Goal: Task Accomplishment & Management: Complete application form

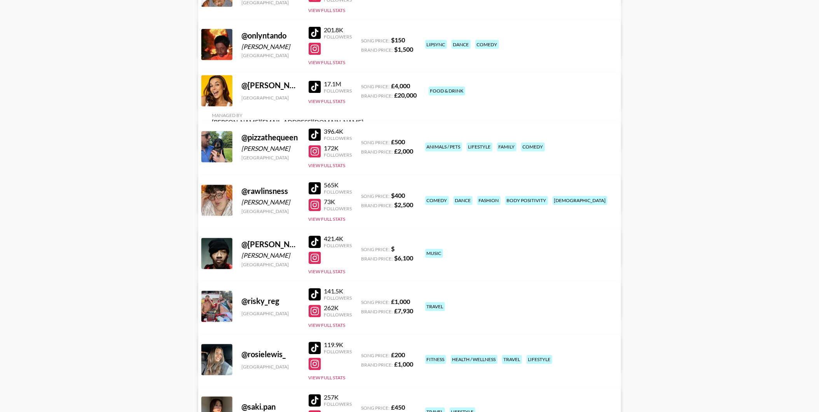
scroll to position [2591, 0]
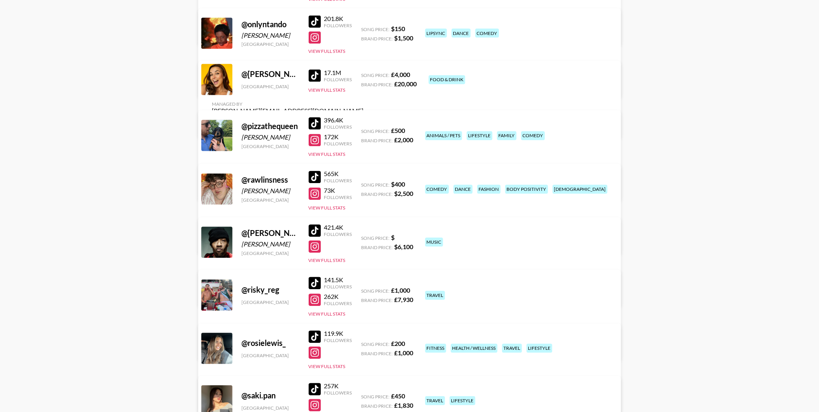
click at [311, 173] on div at bounding box center [315, 177] width 12 height 12
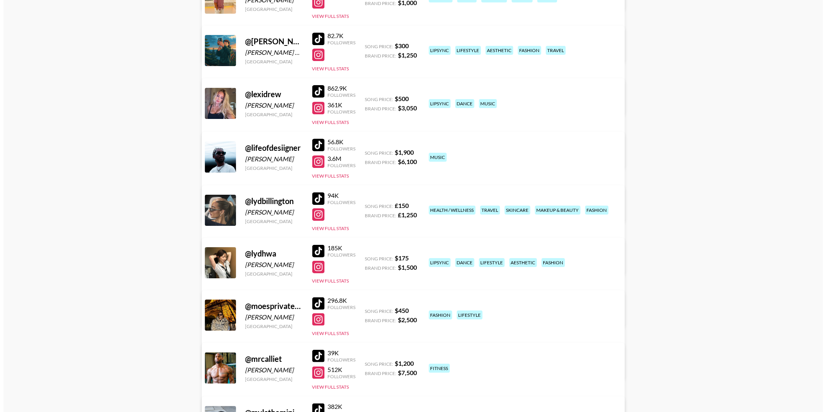
scroll to position [0, 0]
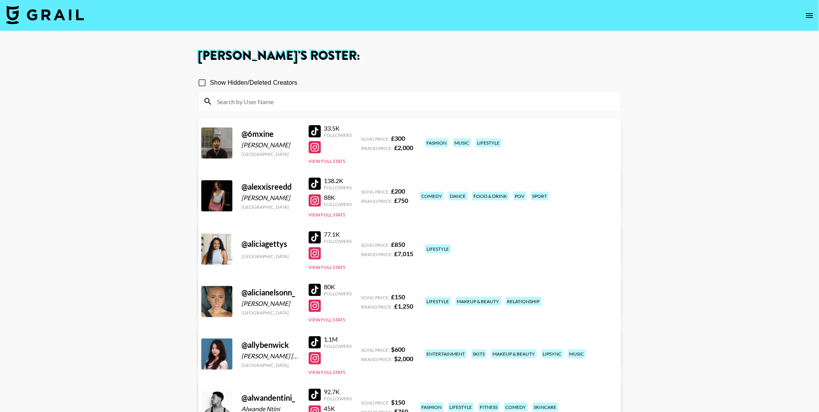
click at [60, 12] on img at bounding box center [45, 14] width 78 height 19
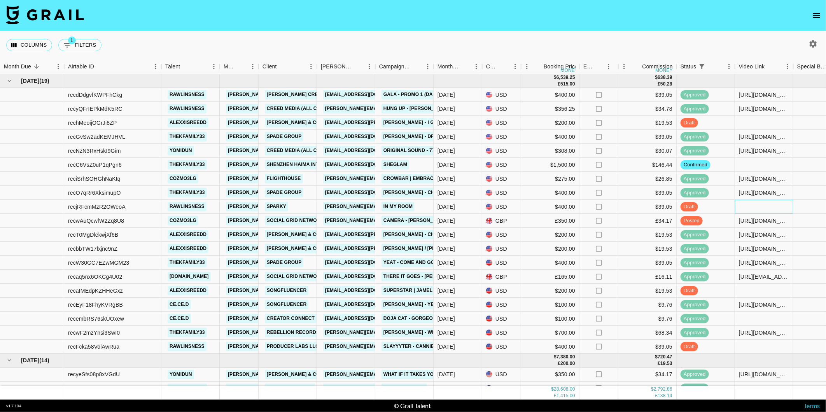
click at [761, 204] on div at bounding box center [764, 207] width 58 height 14
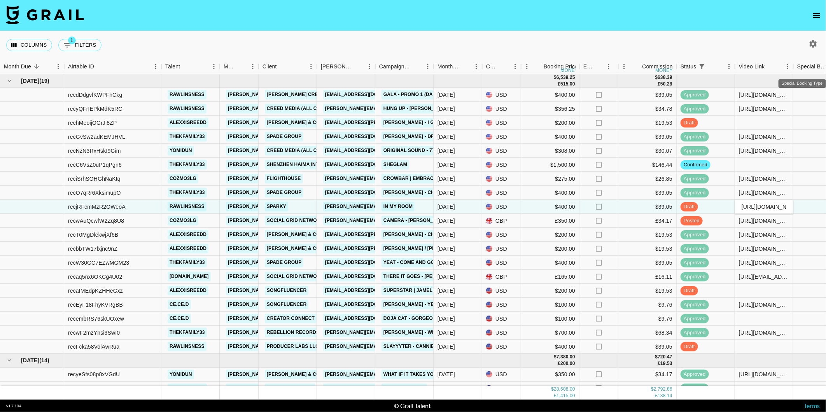
scroll to position [0, 306]
type input "[URL][DOMAIN_NAME]"
click at [652, 41] on div "Columns 1 Filters + Booking" at bounding box center [413, 45] width 826 height 28
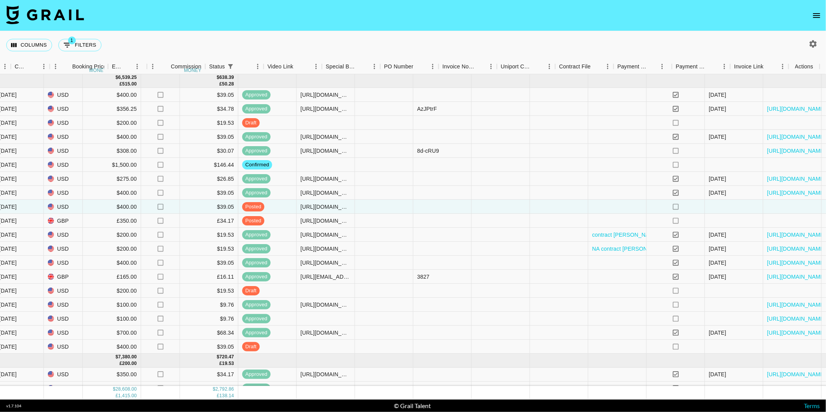
scroll to position [0, 471]
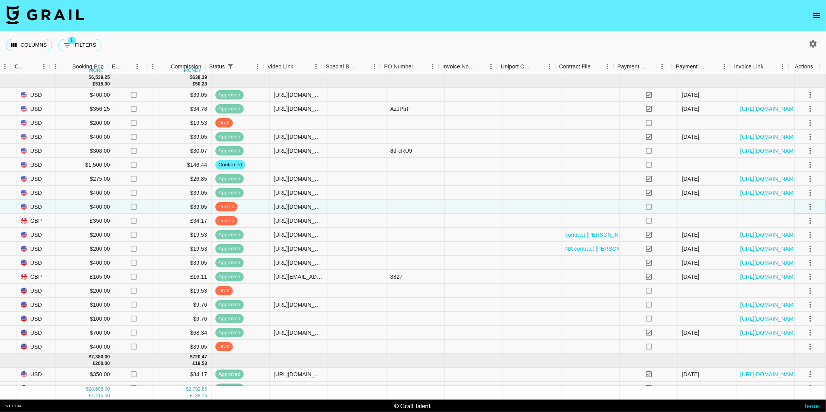
click at [806, 205] on icon "select merge strategy" at bounding box center [809, 206] width 9 height 9
click at [789, 278] on div "Approve" at bounding box center [794, 279] width 24 height 9
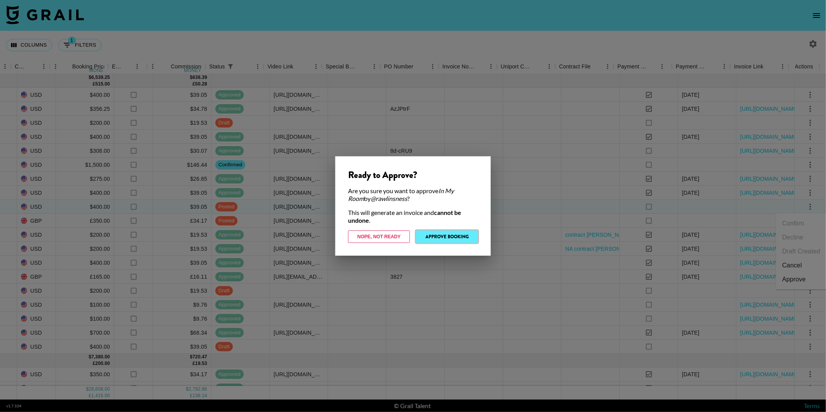
click at [439, 239] on button "Approve Booking" at bounding box center [447, 236] width 62 height 12
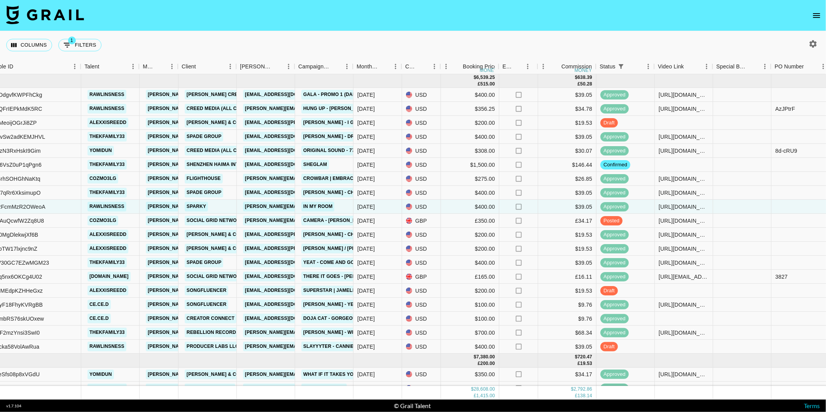
scroll to position [0, 82]
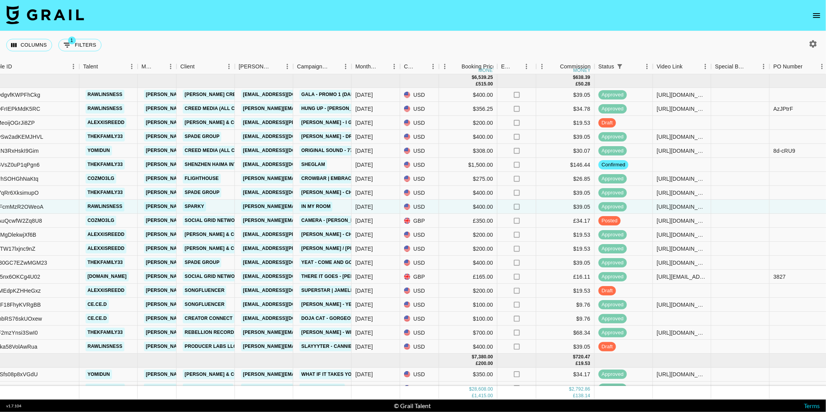
click at [55, 17] on img at bounding box center [45, 14] width 78 height 19
click at [814, 12] on icon "open drawer" at bounding box center [816, 15] width 9 height 9
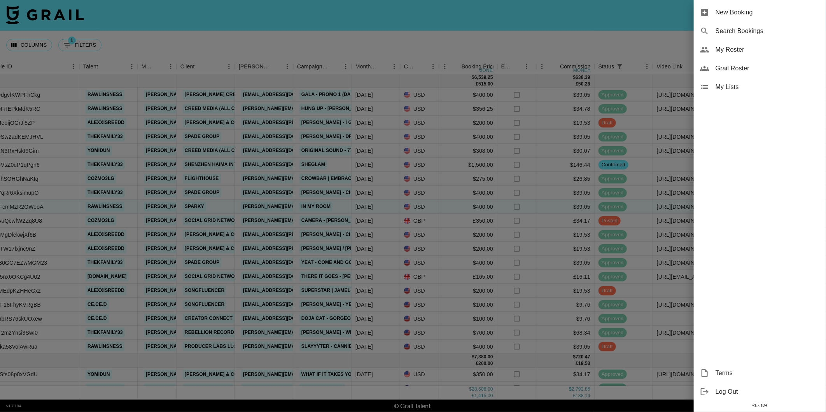
click at [751, 48] on span "My Roster" at bounding box center [767, 49] width 104 height 9
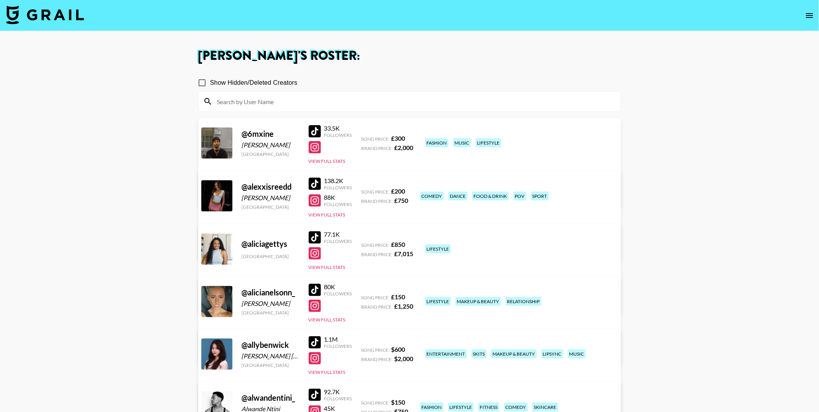
click at [319, 182] on div at bounding box center [315, 184] width 12 height 12
click at [56, 17] on img at bounding box center [45, 14] width 78 height 19
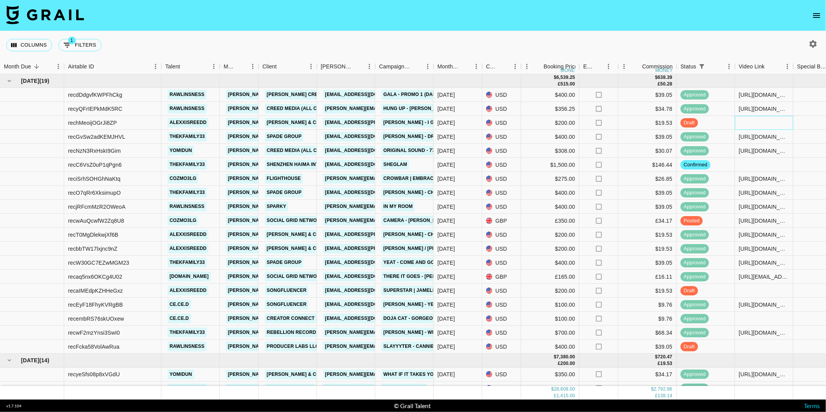
click at [750, 122] on div at bounding box center [764, 123] width 58 height 14
type input "[URL][DOMAIN_NAME]"
click at [706, 40] on div "Columns 1 Filters + Booking" at bounding box center [413, 45] width 826 height 28
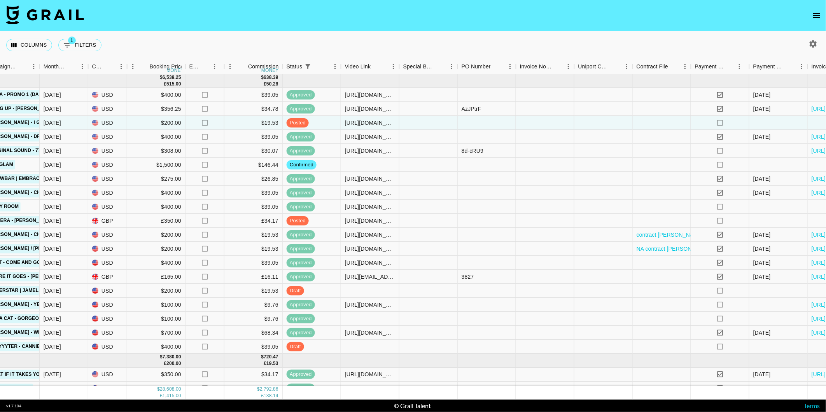
scroll to position [0, 471]
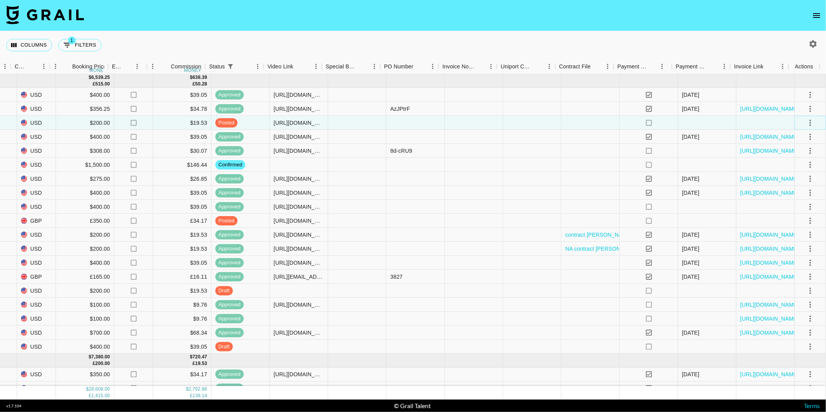
click at [805, 123] on icon "select merge strategy" at bounding box center [809, 122] width 9 height 9
click at [789, 192] on div "Approve" at bounding box center [794, 194] width 24 height 9
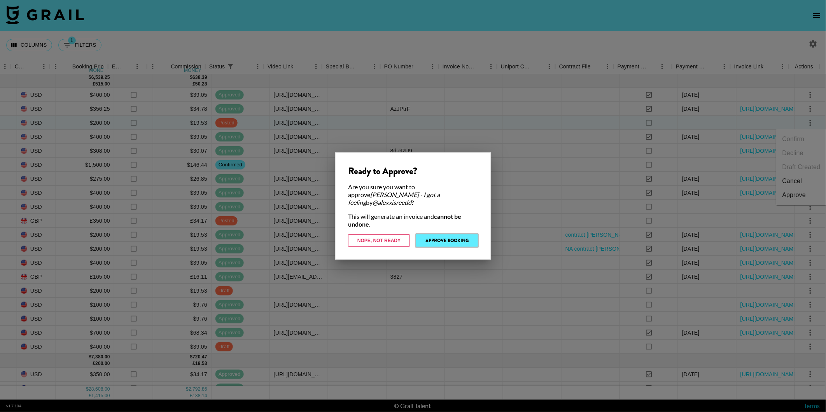
click at [436, 237] on button "Approve Booking" at bounding box center [447, 240] width 62 height 12
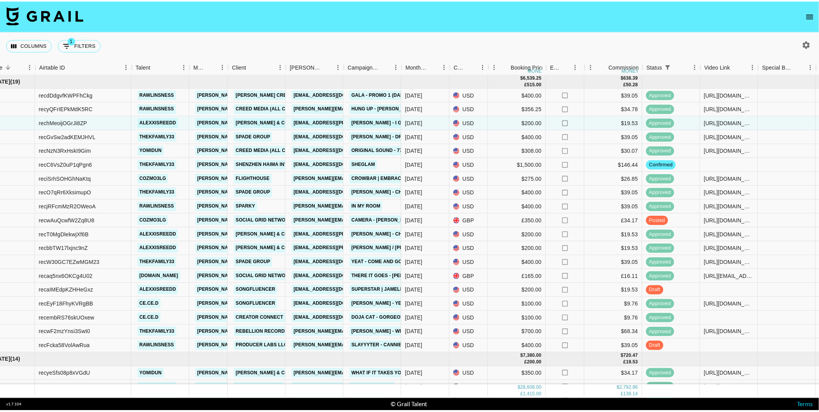
scroll to position [0, 28]
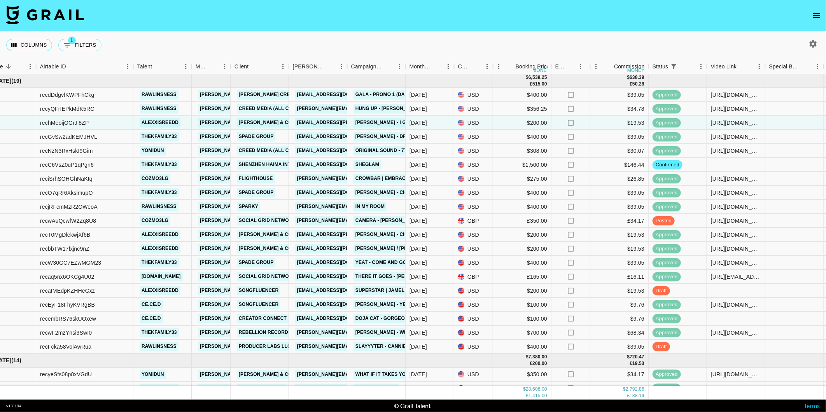
click at [815, 18] on icon "open drawer" at bounding box center [816, 15] width 9 height 9
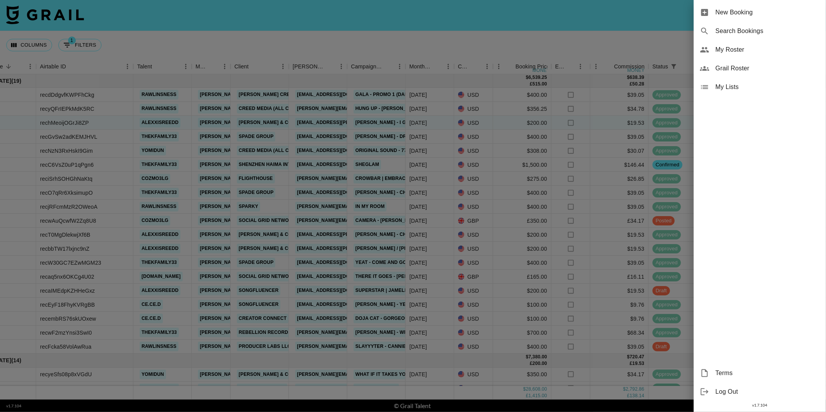
click at [773, 19] on div "New Booking" at bounding box center [759, 12] width 132 height 19
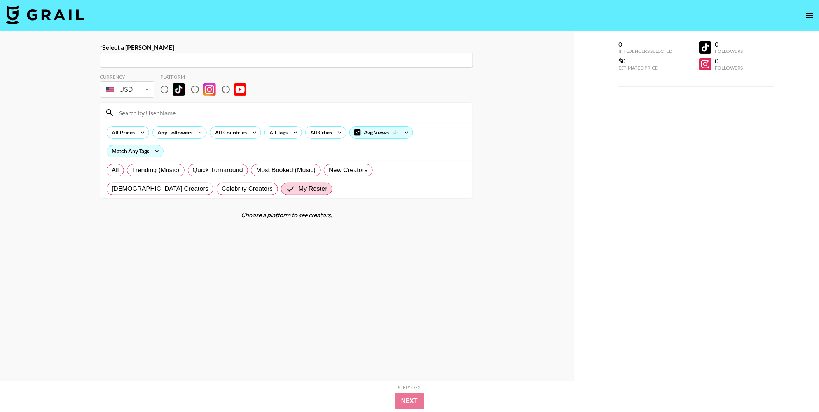
click at [44, 14] on img at bounding box center [45, 14] width 78 height 19
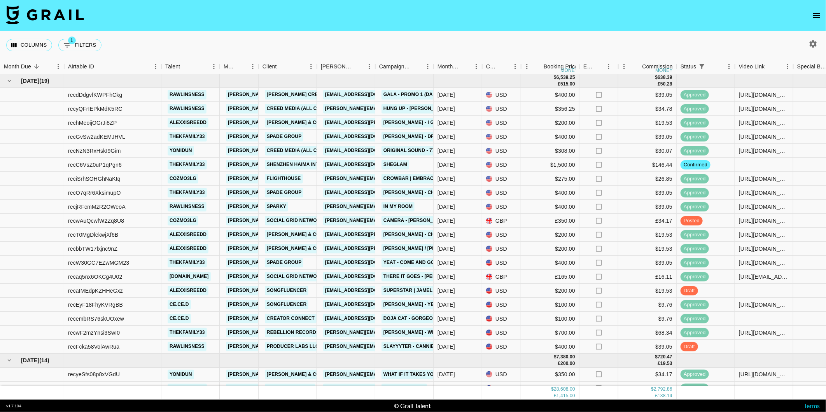
click at [816, 16] on icon "open drawer" at bounding box center [816, 15] width 7 height 5
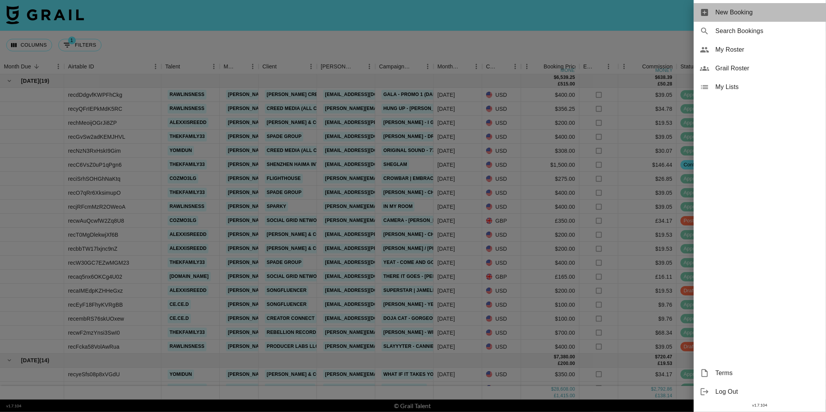
click at [792, 14] on span "New Booking" at bounding box center [767, 12] width 104 height 9
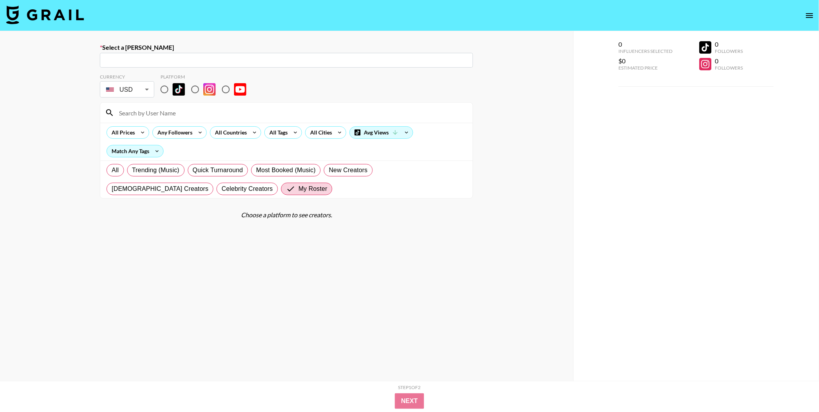
click at [266, 59] on input "text" at bounding box center [287, 60] width 364 height 9
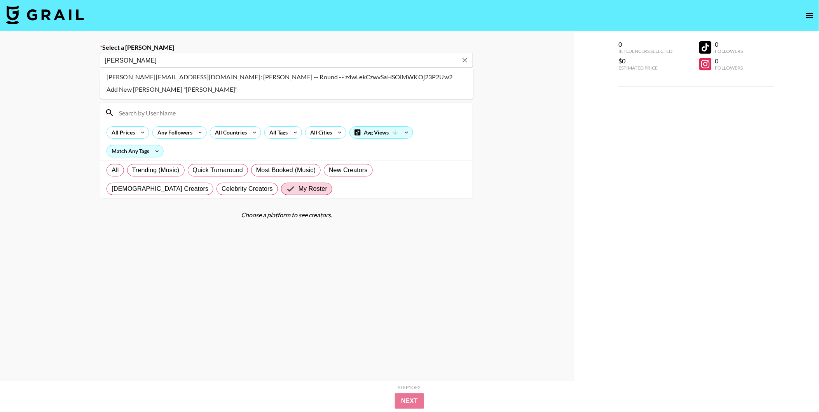
click at [252, 78] on li "[PERSON_NAME][EMAIL_ADDRESS][DOMAIN_NAME]: [PERSON_NAME] -- Round -- z4wLekCzwv…" at bounding box center [286, 77] width 373 height 12
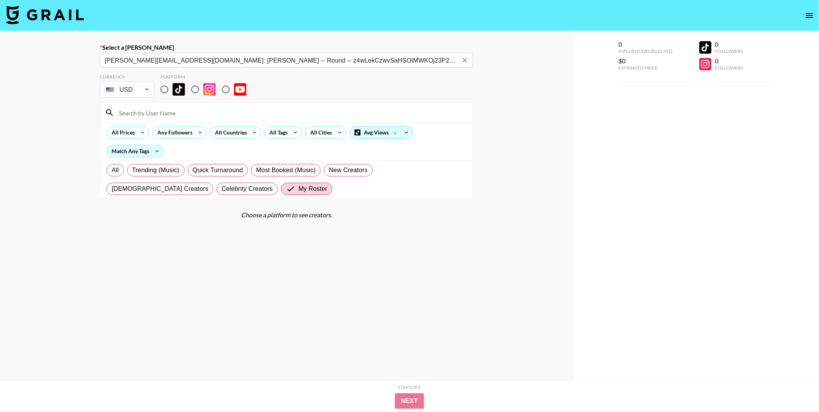
type input "[PERSON_NAME][EMAIL_ADDRESS][DOMAIN_NAME]: [PERSON_NAME] -- Round -- z4wLekCzwv…"
click at [161, 84] on input "radio" at bounding box center [164, 89] width 16 height 16
radio input "true"
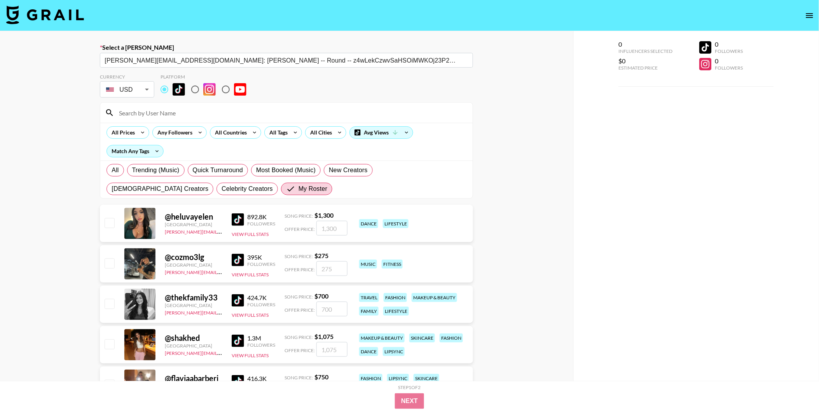
click at [162, 110] on input at bounding box center [291, 112] width 354 height 12
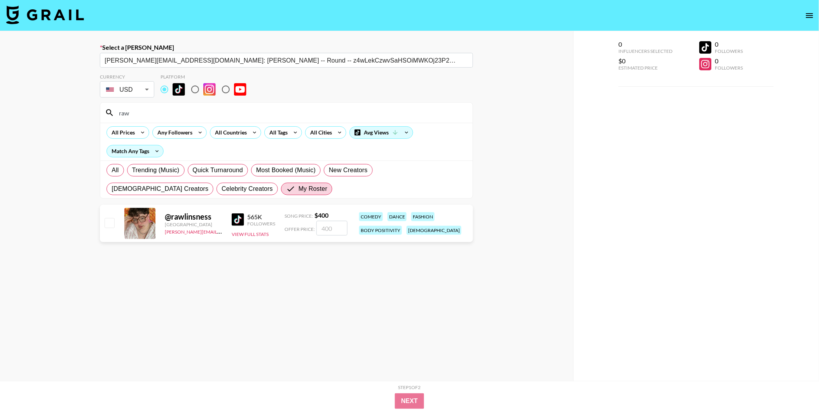
type input "raw"
click at [112, 220] on input "checkbox" at bounding box center [109, 222] width 9 height 9
checkbox input "true"
type input "400"
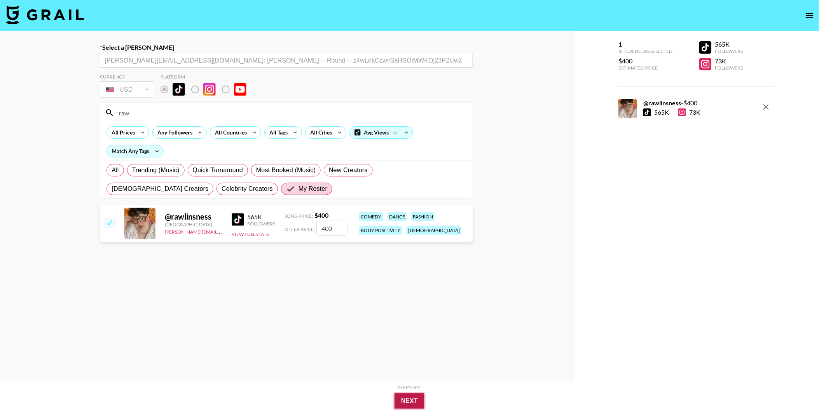
click at [418, 402] on button "Next" at bounding box center [409, 401] width 30 height 16
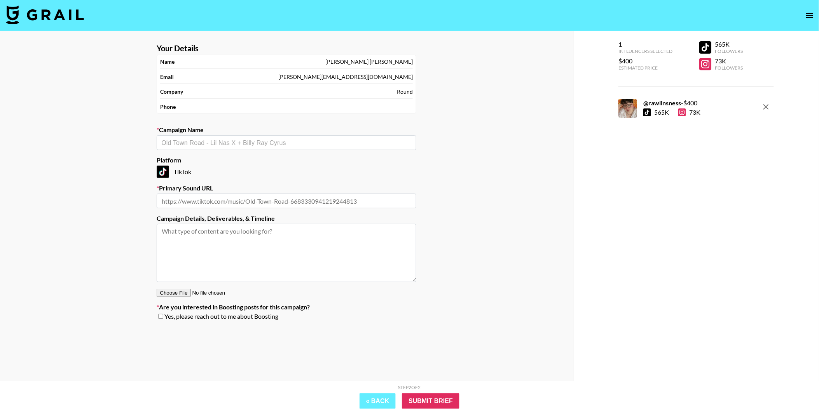
click at [236, 134] on div "Campaign Name ​" at bounding box center [287, 138] width 260 height 24
click at [236, 137] on div "​" at bounding box center [287, 142] width 260 height 15
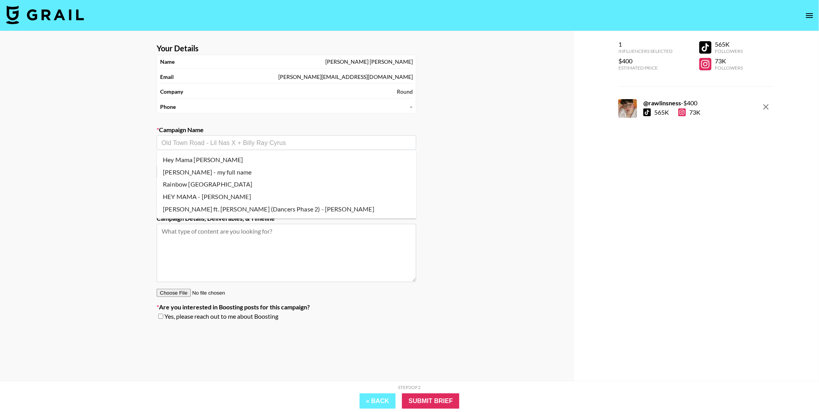
click at [230, 185] on li "Rainbow [GEOGRAPHIC_DATA]" at bounding box center [287, 184] width 260 height 12
type input "Rainbow [GEOGRAPHIC_DATA]"
type input "[URL][DOMAIN_NAME]"
type textarea "TikTok --"
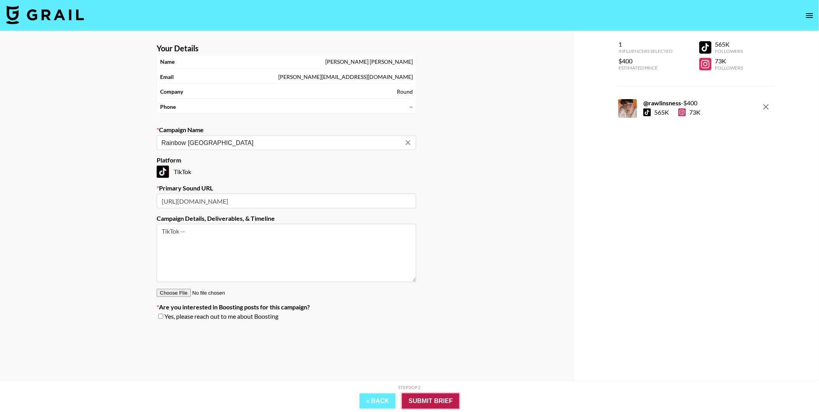
click at [428, 402] on input "Submit Brief" at bounding box center [431, 401] width 58 height 16
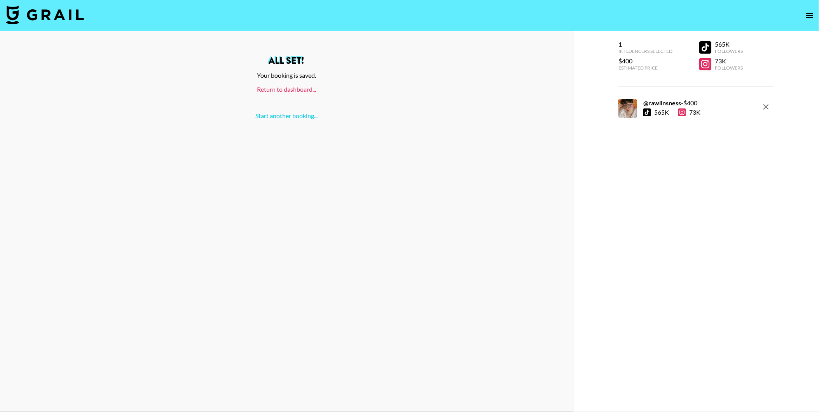
click at [289, 87] on link "Return to dashboard..." at bounding box center [286, 89] width 59 height 7
